Goal: Information Seeking & Learning: Obtain resource

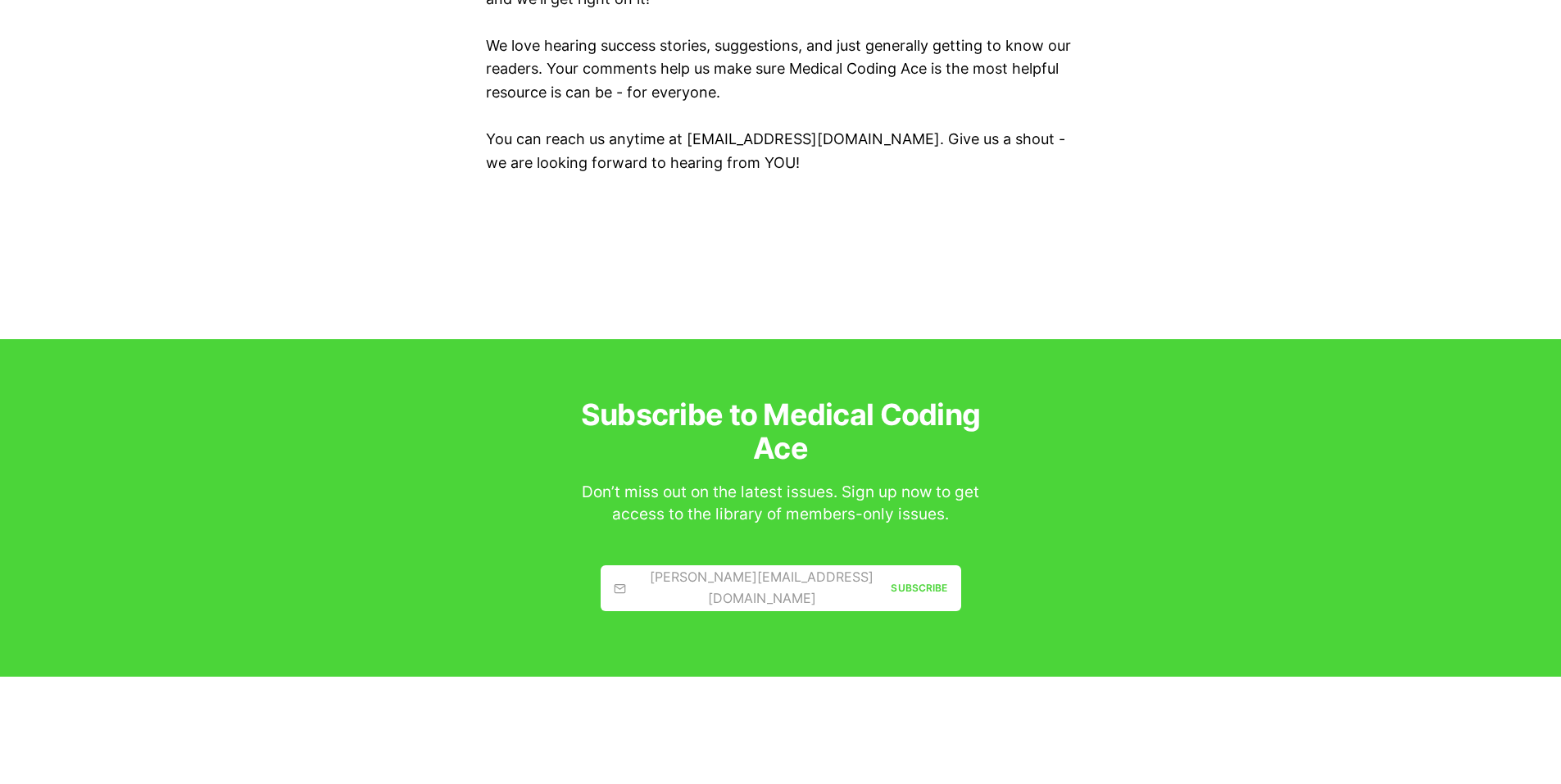
scroll to position [2293, 0]
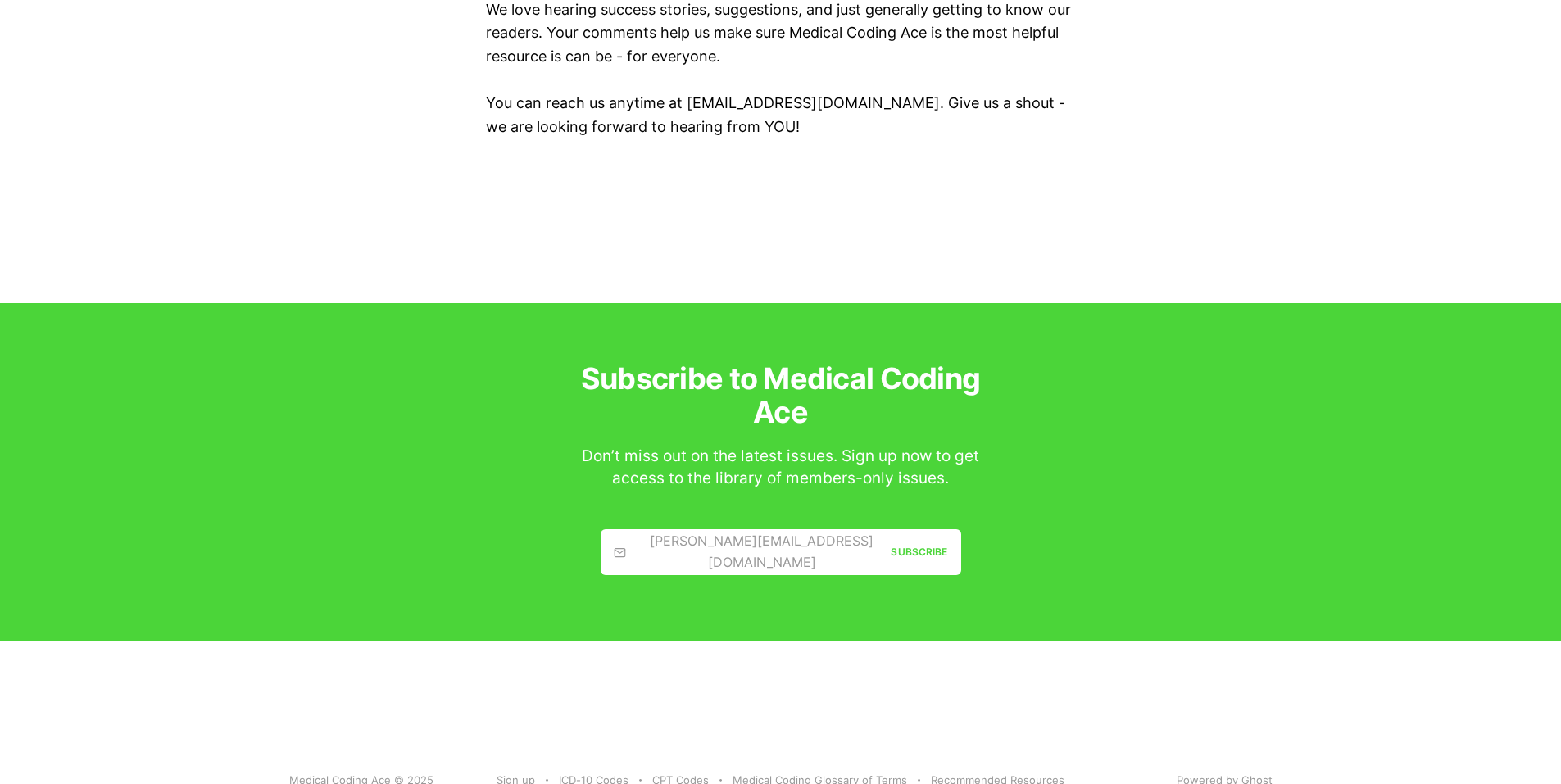
click at [690, 535] on div "[PERSON_NAME][EMAIL_ADDRESS][DOMAIN_NAME]" at bounding box center [752, 551] width 278 height 42
click at [780, 530] on link "[PERSON_NAME][EMAIL_ADDRESS][DOMAIN_NAME] Subscribe" at bounding box center [781, 552] width 361 height 46
click at [625, 545] on icon at bounding box center [620, 552] width 13 height 16
click at [744, 541] on div "[PERSON_NAME][EMAIL_ADDRESS][DOMAIN_NAME]" at bounding box center [752, 551] width 278 height 42
click at [914, 544] on div "Subscribe" at bounding box center [918, 552] width 57 height 15
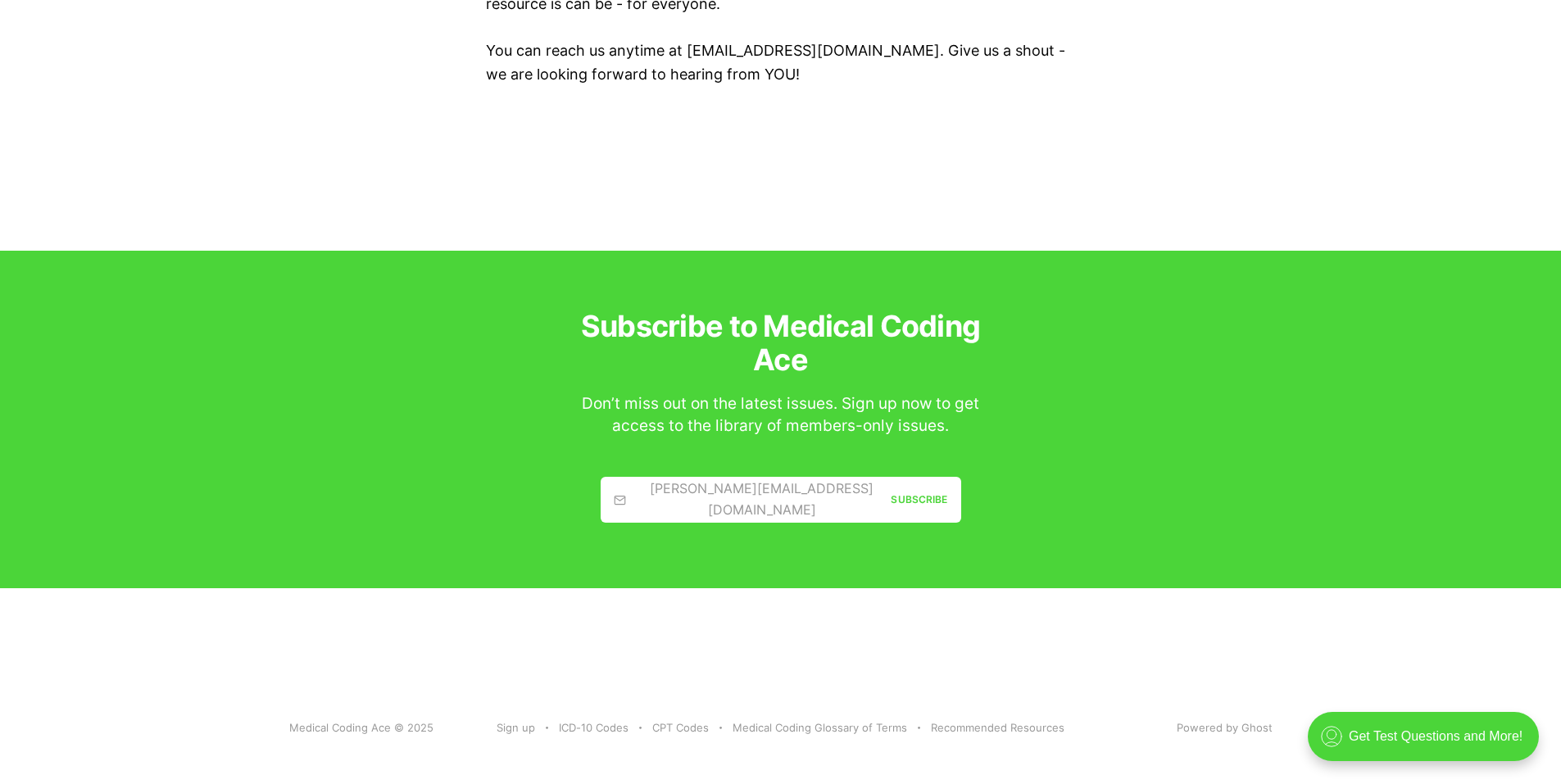
scroll to position [0, 0]
click at [1003, 719] on link "Recommended Resources" at bounding box center [997, 727] width 133 height 17
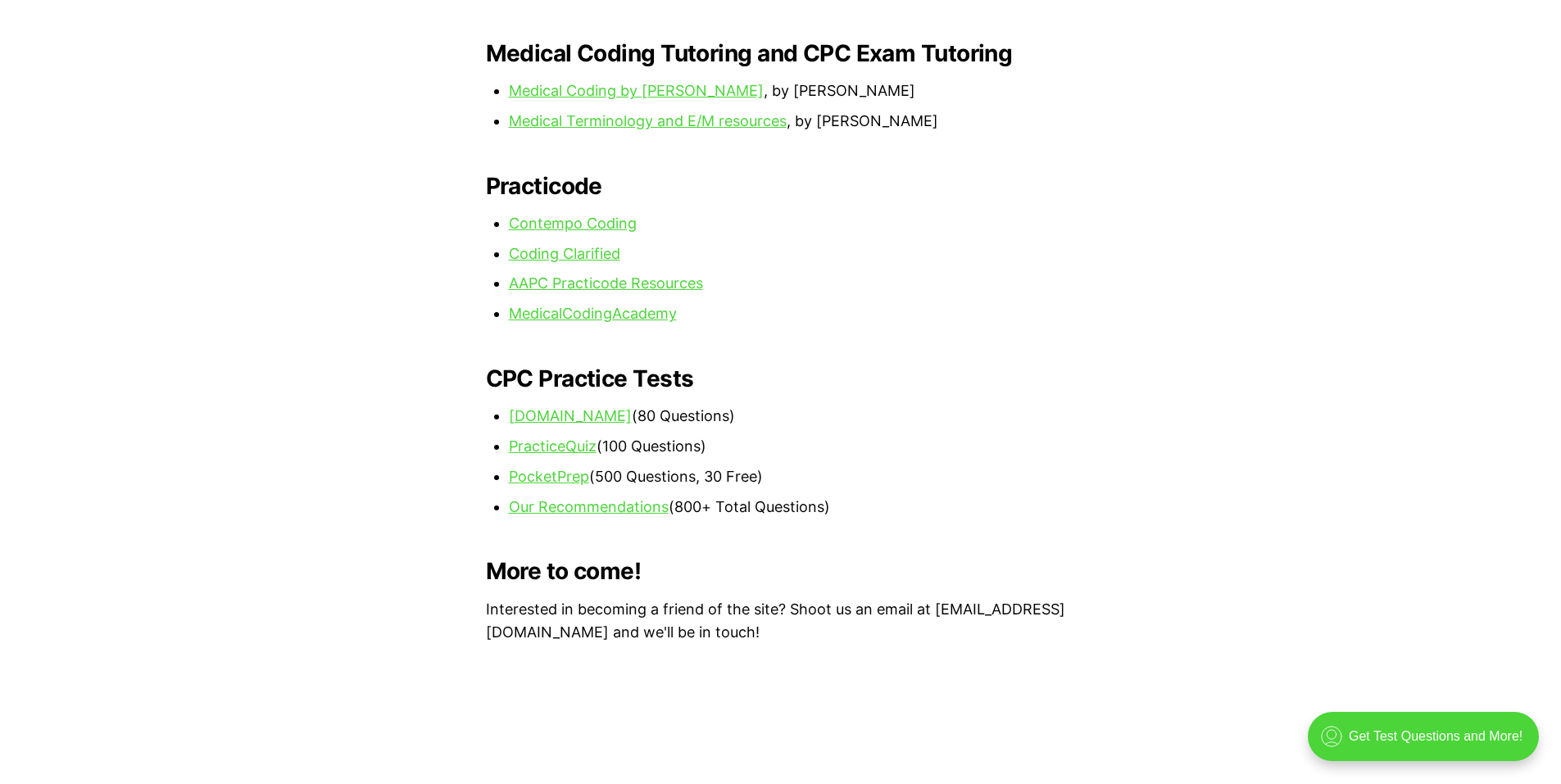
scroll to position [1529, 0]
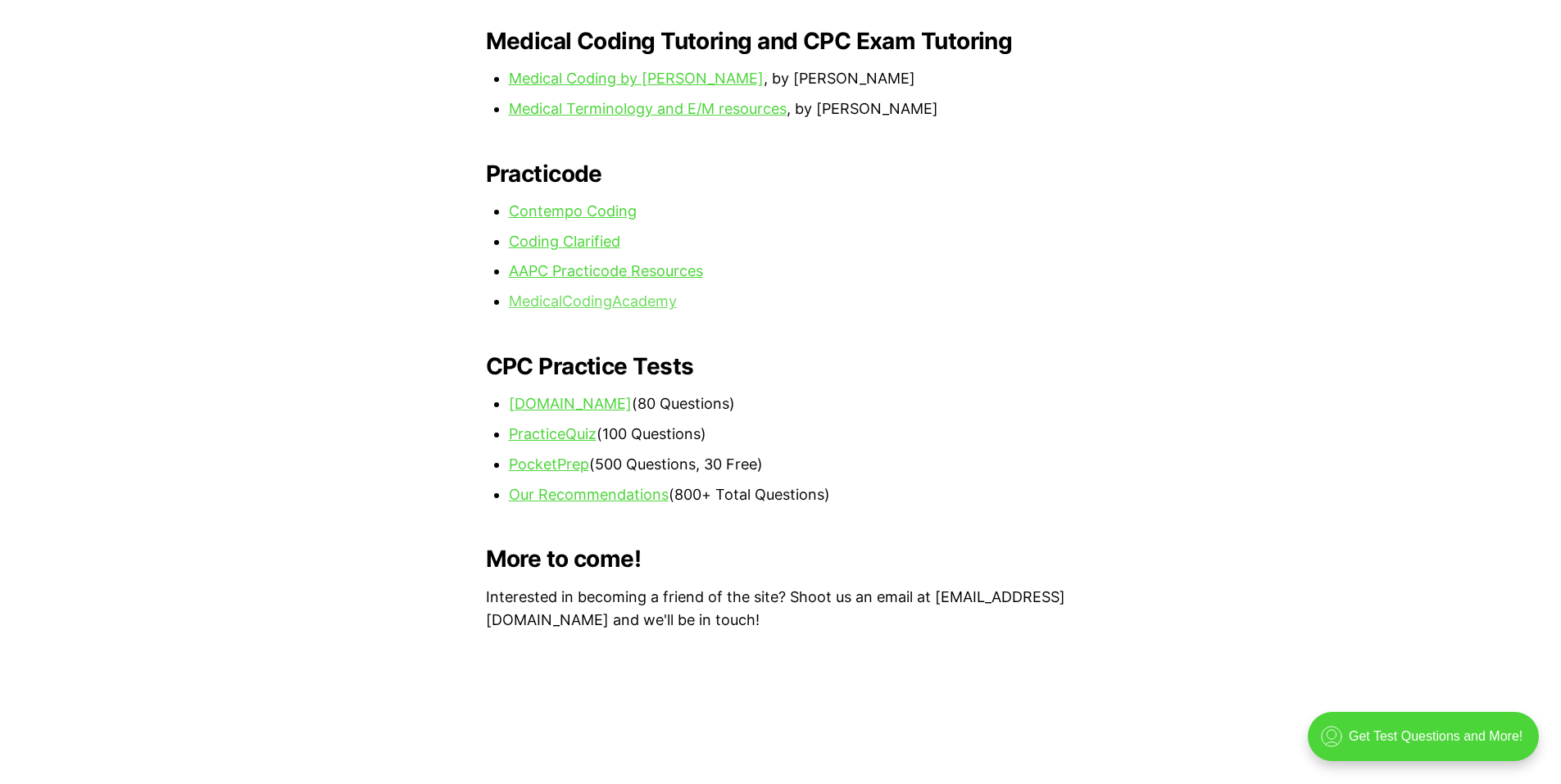
click at [522, 293] on link "MedicalCodingAcademy" at bounding box center [592, 301] width 168 height 17
